Goal: Task Accomplishment & Management: Use online tool/utility

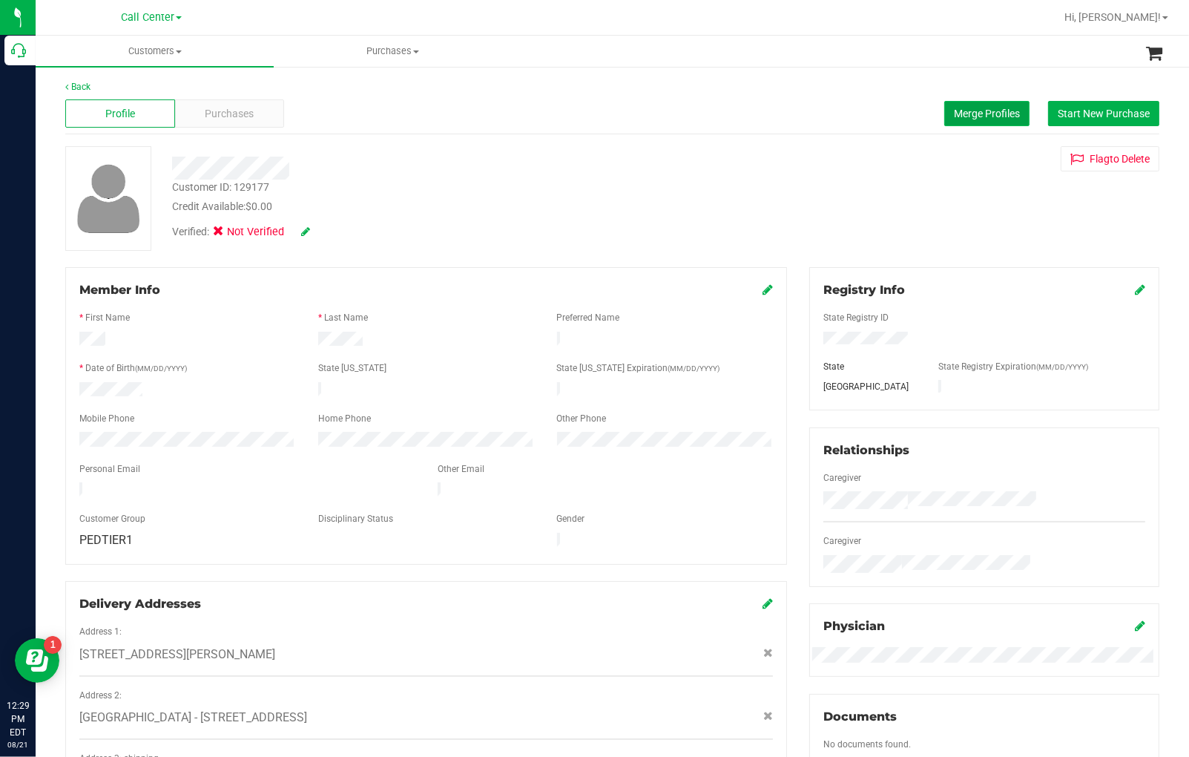
click at [967, 119] on span "Merge Profiles" at bounding box center [987, 114] width 66 height 12
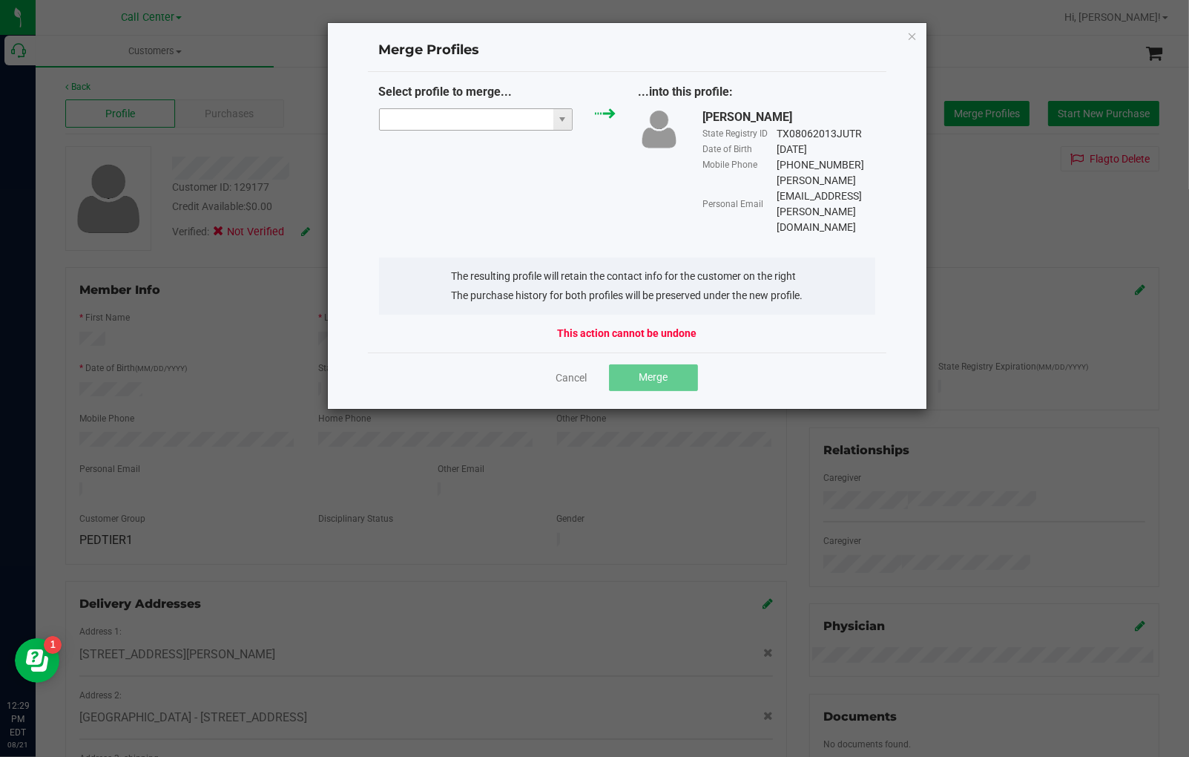
click at [445, 118] on input "NO DATA FOUND" at bounding box center [467, 119] width 174 height 21
paste input "[PERSON_NAME][EMAIL_ADDRESS][PERSON_NAME][DOMAIN_NAME]"
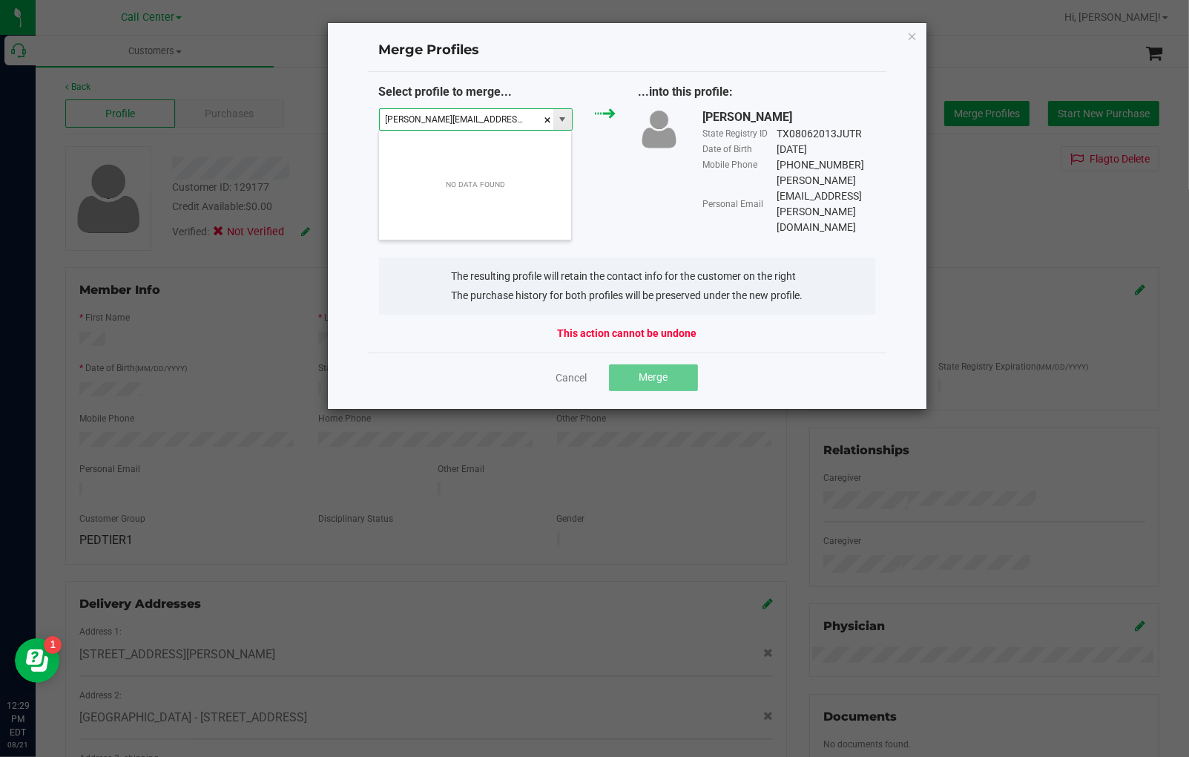
scroll to position [22, 194]
click at [433, 145] on li "[PERSON_NAME]" at bounding box center [475, 145] width 192 height 25
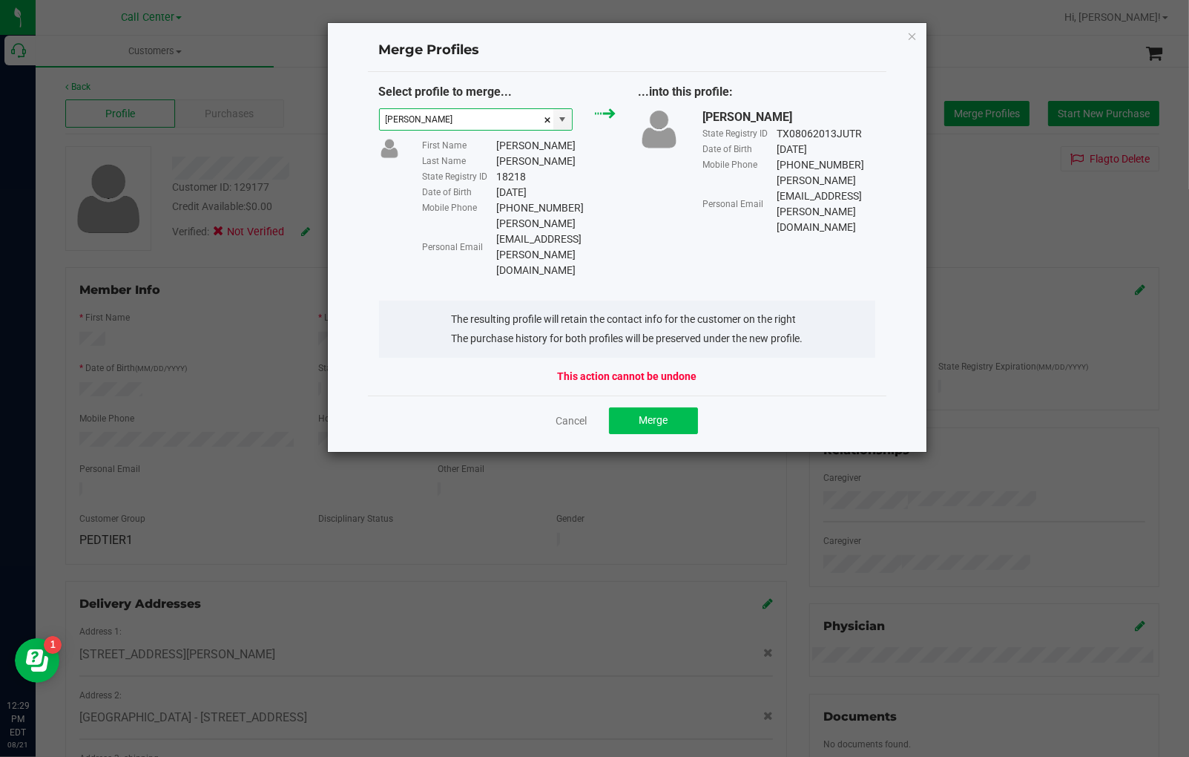
type input "[PERSON_NAME]"
click at [654, 414] on span "Merge" at bounding box center [653, 420] width 29 height 12
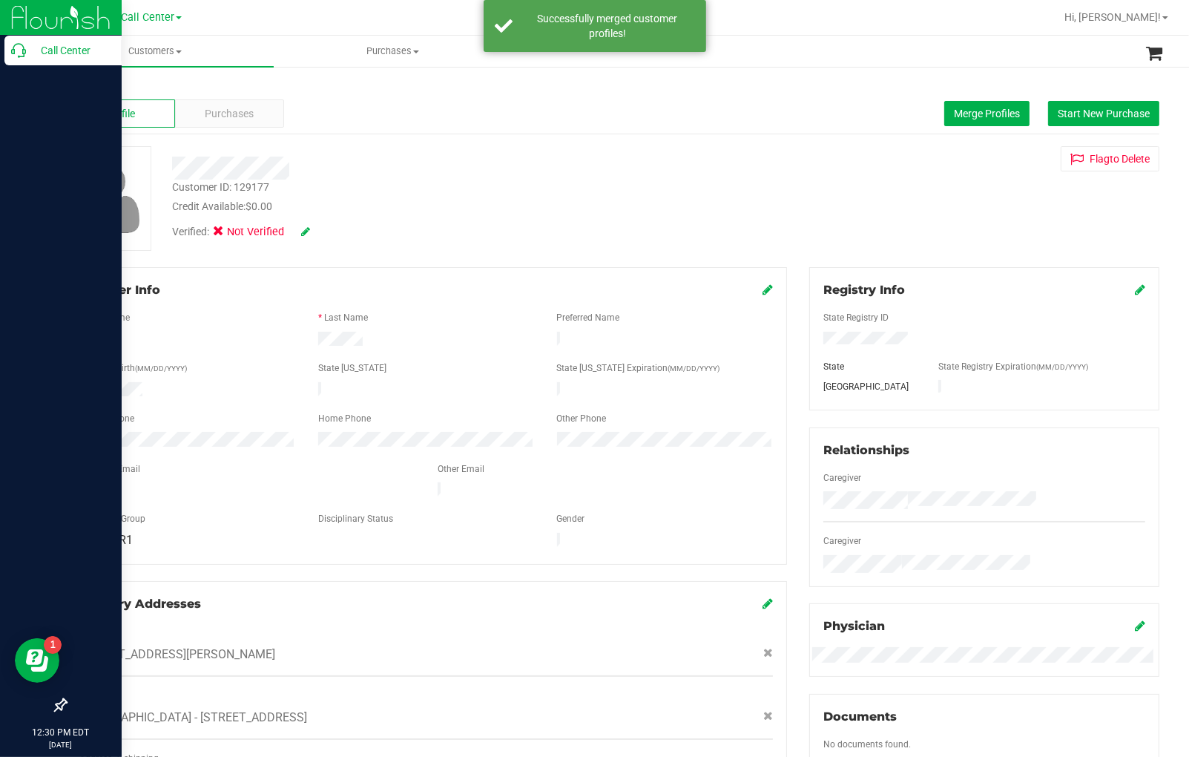
click at [42, 56] on p "Call Center" at bounding box center [70, 51] width 89 height 18
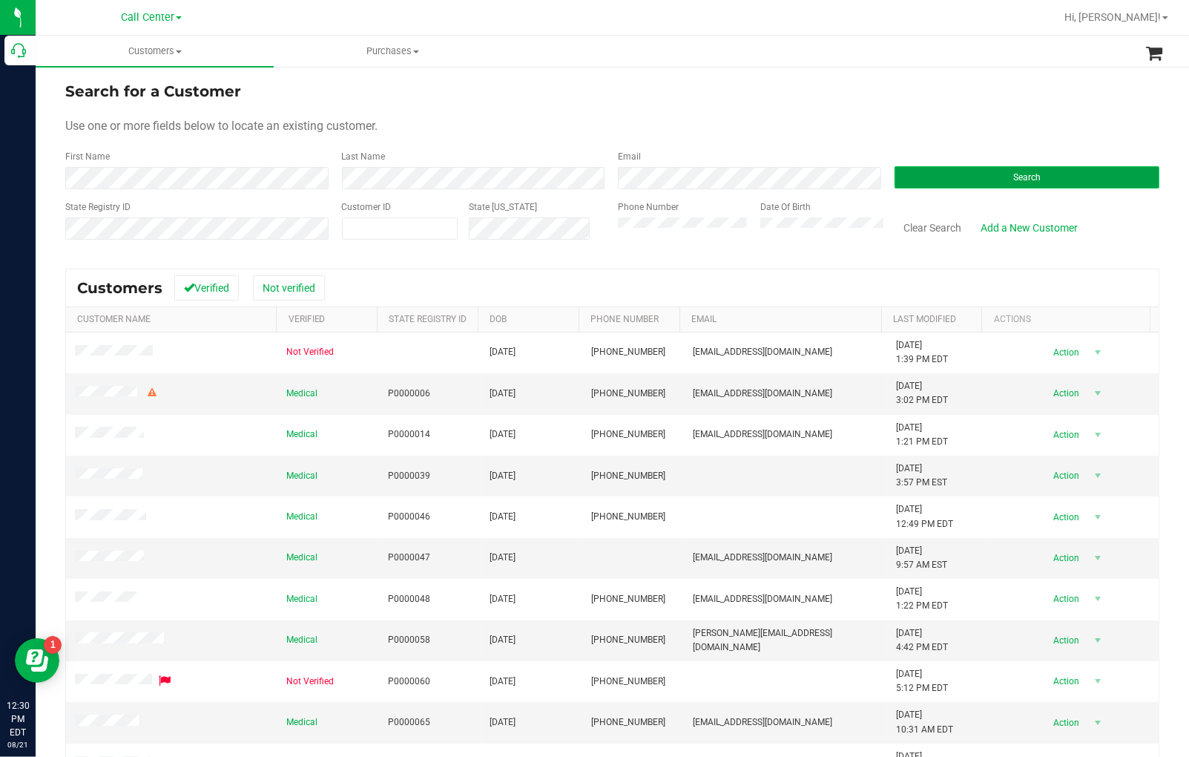
click at [920, 174] on button "Search" at bounding box center [1027, 177] width 266 height 22
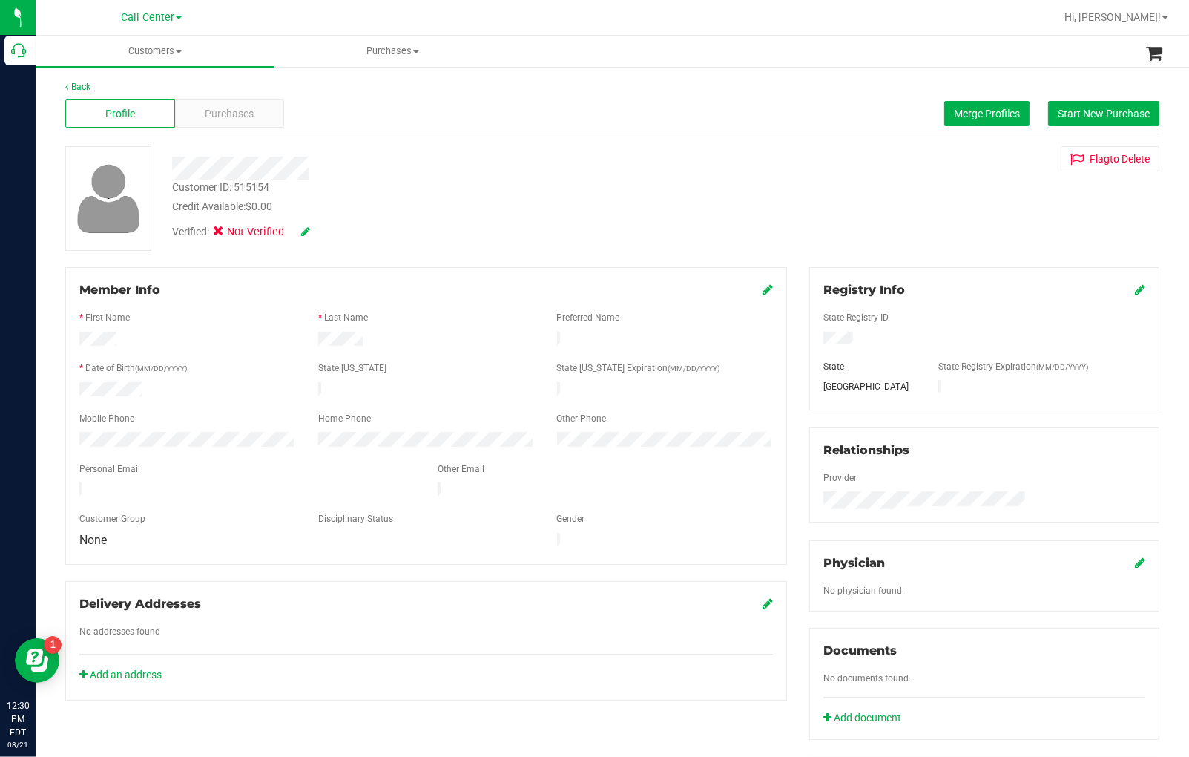
click at [80, 84] on link "Back" at bounding box center [77, 87] width 25 height 10
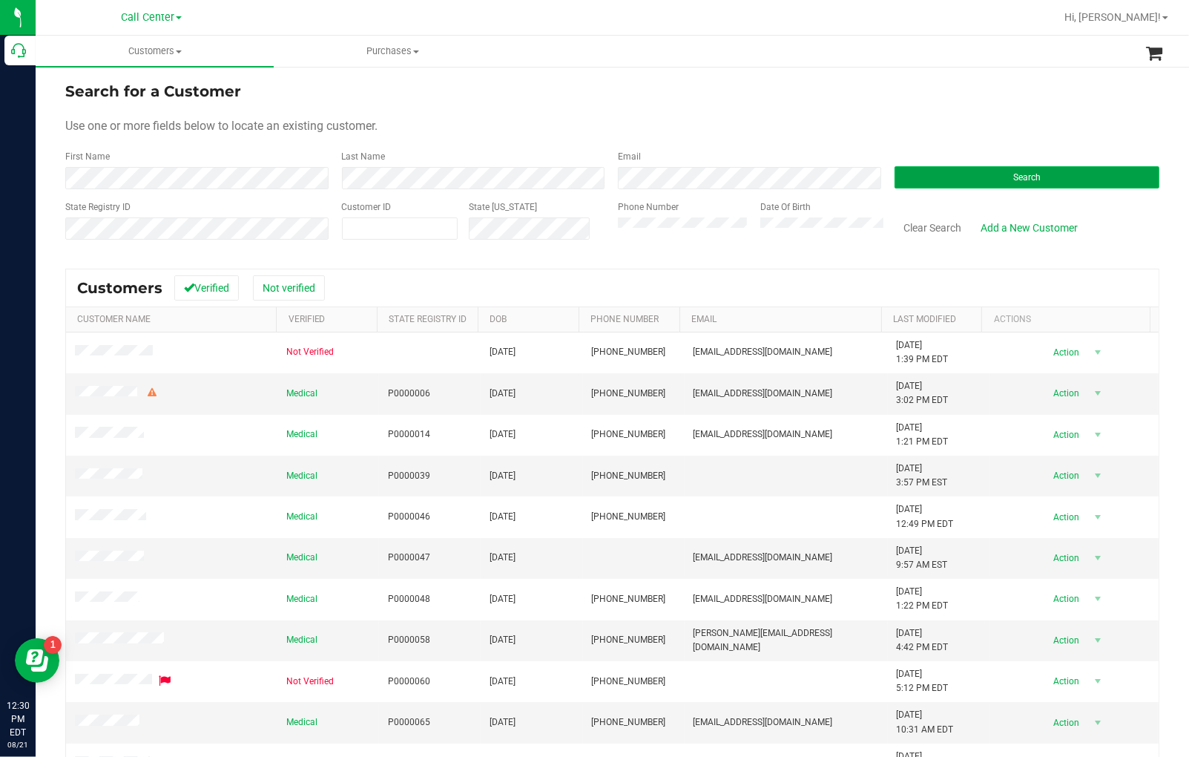
click at [985, 174] on button "Search" at bounding box center [1027, 177] width 266 height 22
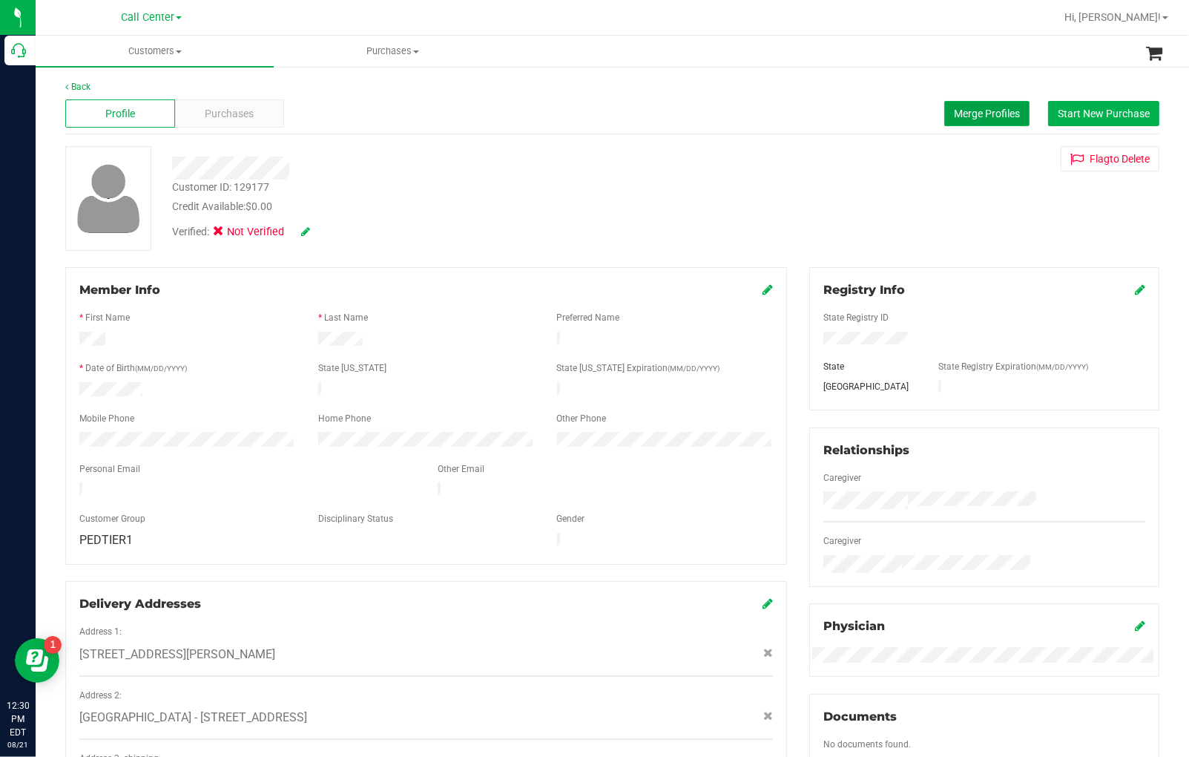
click at [978, 117] on span "Merge Profiles" at bounding box center [987, 114] width 66 height 12
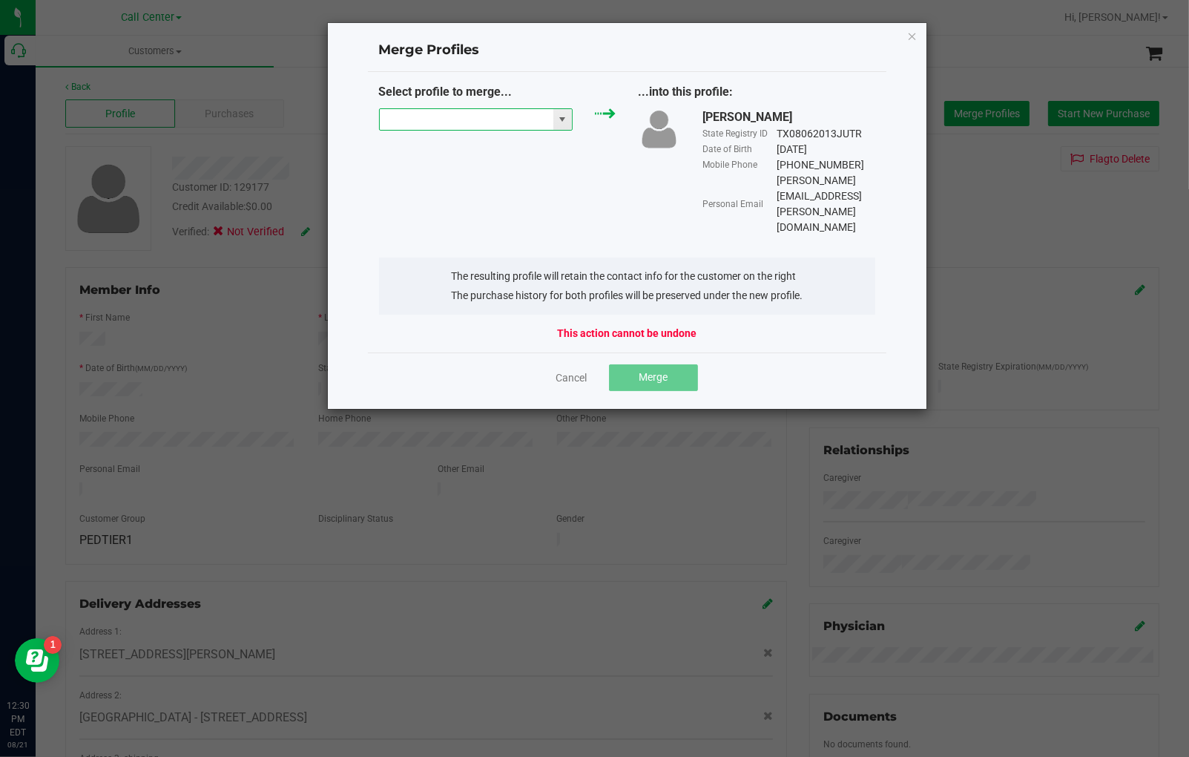
click at [444, 125] on input "NO DATA FOUND" at bounding box center [467, 119] width 174 height 21
paste input "[PERSON_NAME][EMAIL_ADDRESS][PERSON_NAME][DOMAIN_NAME]"
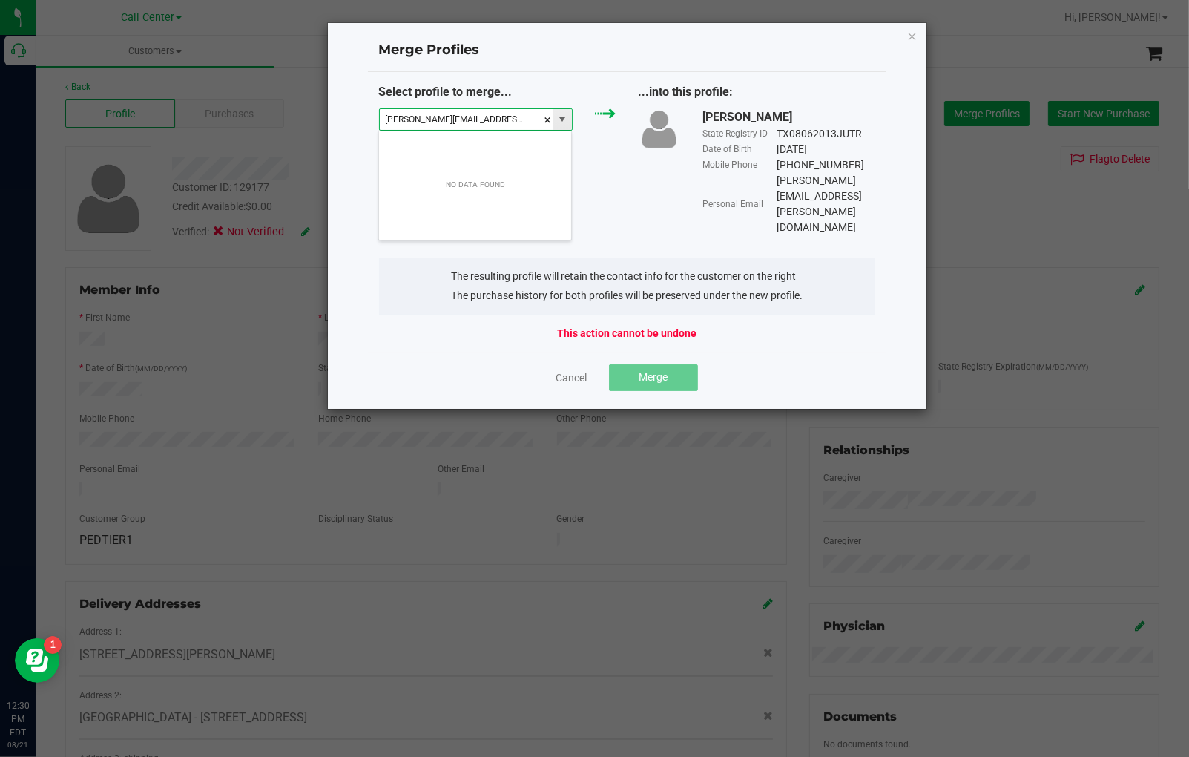
scroll to position [22, 194]
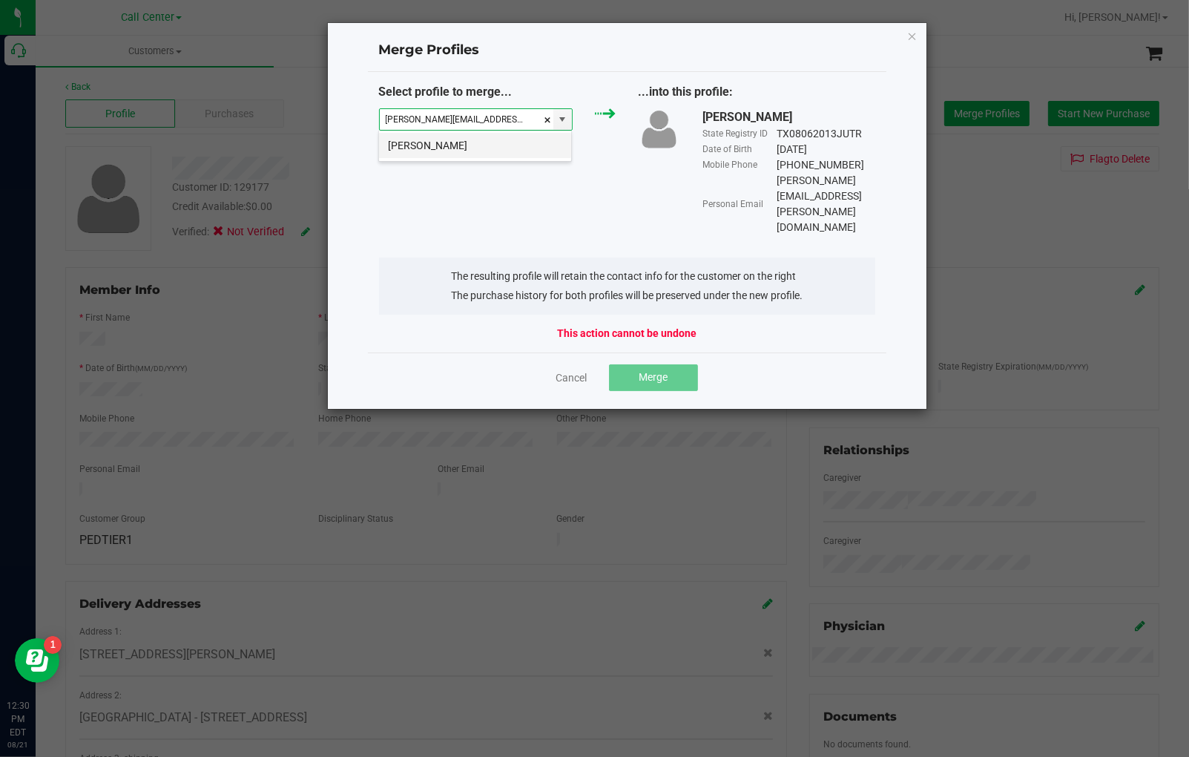
click at [451, 145] on li "[PERSON_NAME]" at bounding box center [475, 145] width 192 height 25
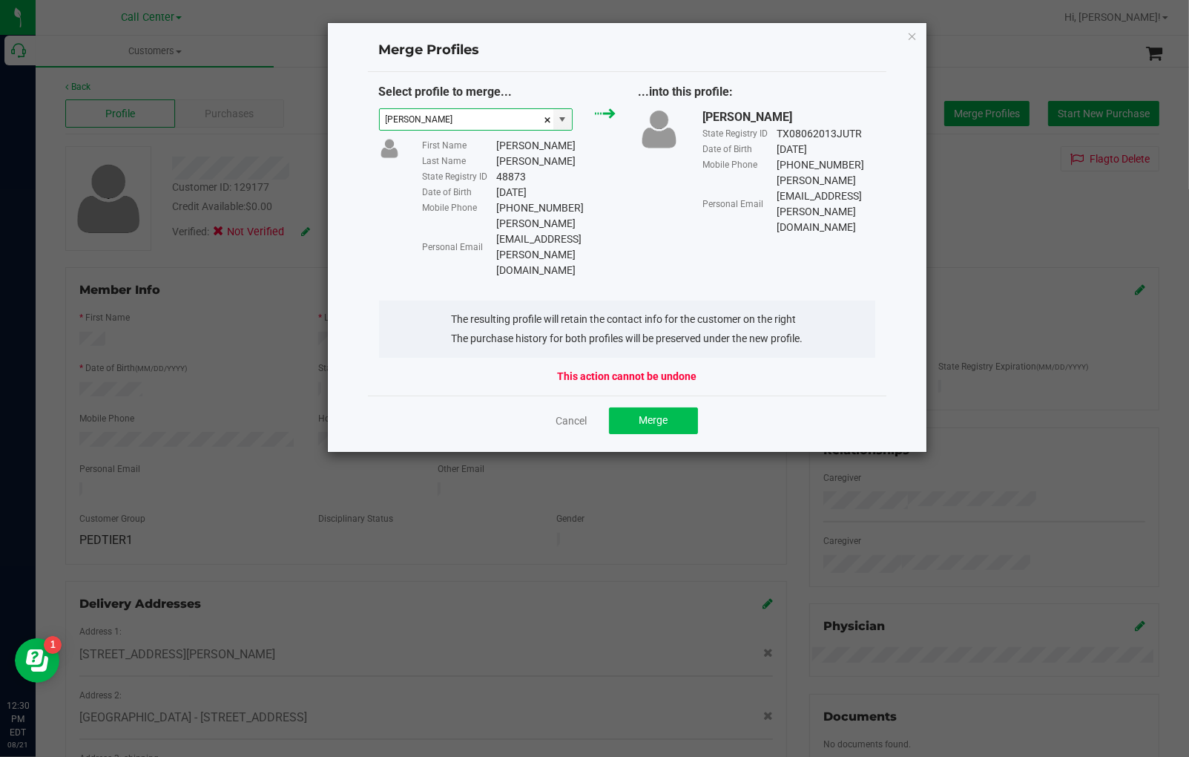
type input "[PERSON_NAME]"
click at [670, 407] on button "Merge" at bounding box center [653, 420] width 89 height 27
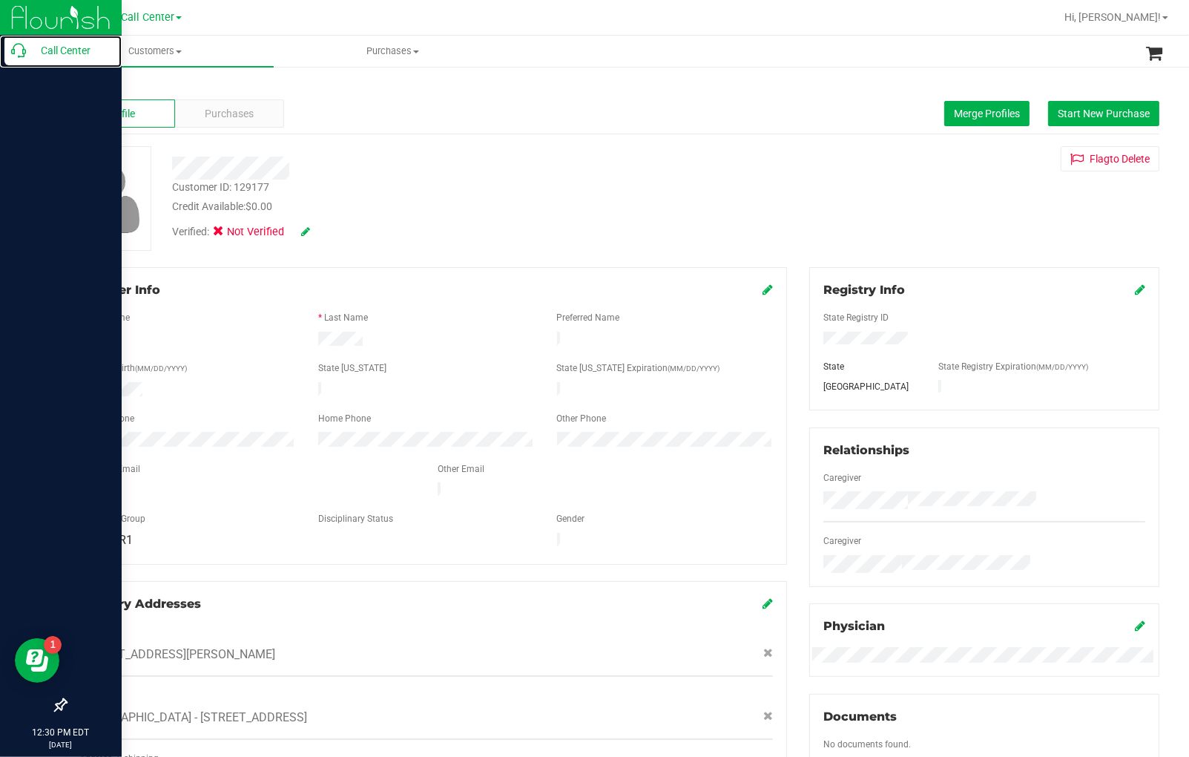
drag, startPoint x: 30, startPoint y: 48, endPoint x: 112, endPoint y: 85, distance: 90.0
click at [30, 48] on p "Call Center" at bounding box center [70, 51] width 89 height 18
